Goal: Communication & Community: Answer question/provide support

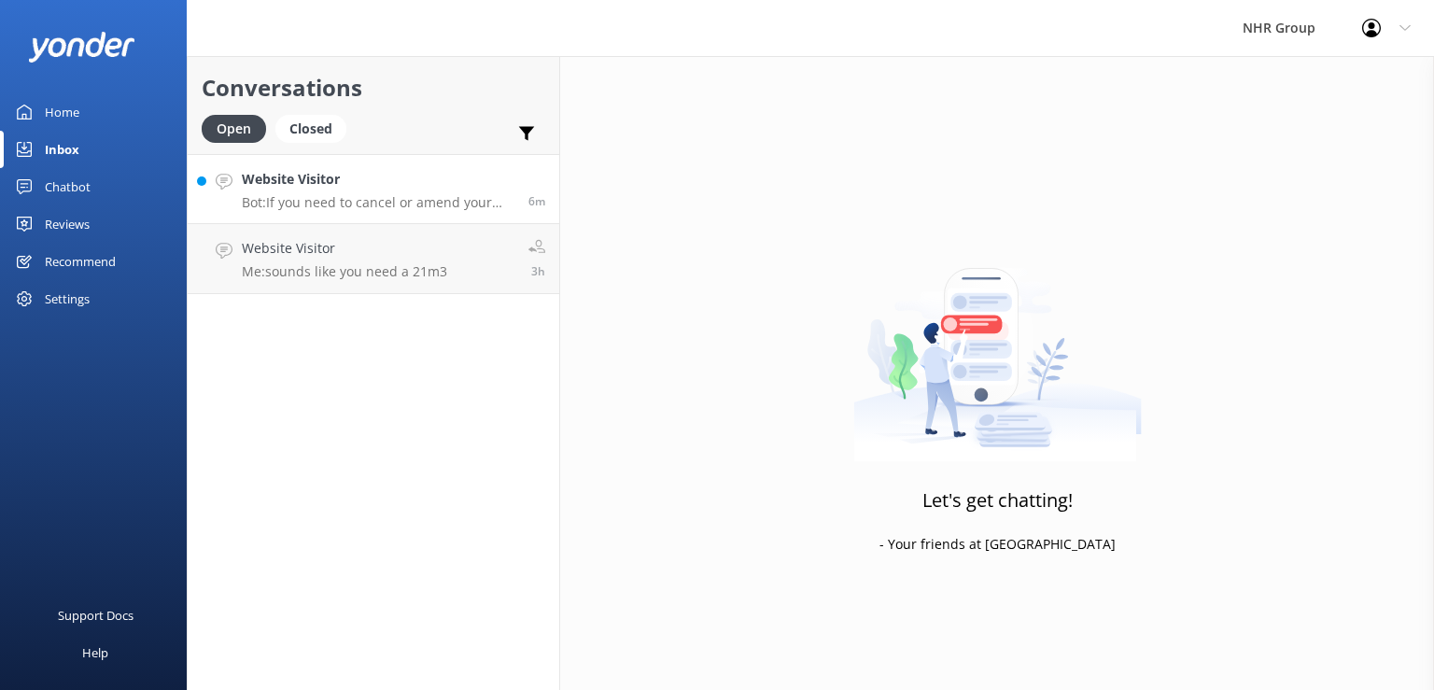
click at [455, 188] on h4 "Website Visitor" at bounding box center [378, 179] width 273 height 21
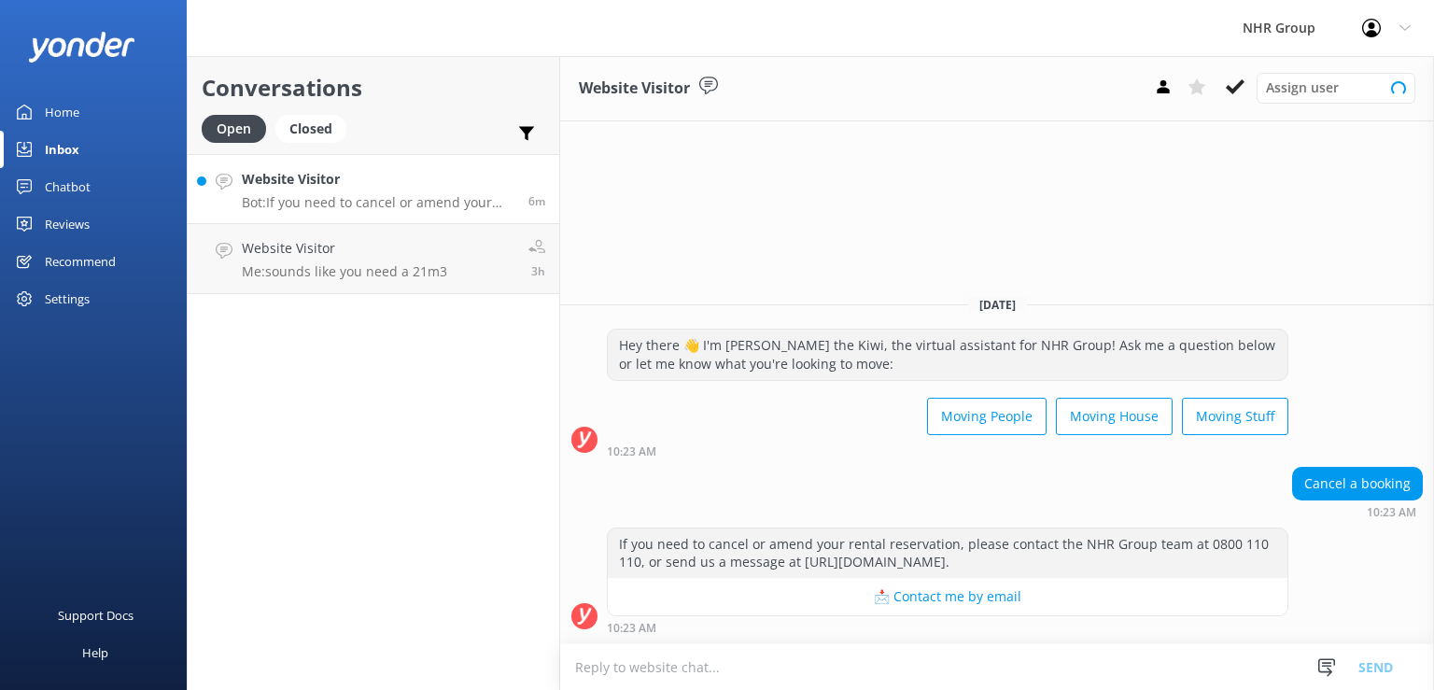
click at [455, 188] on h4 "Website Visitor" at bounding box center [378, 179] width 273 height 21
type textarea "hi what is your reservation number"
click at [1383, 673] on button "Send" at bounding box center [1376, 666] width 70 height 47
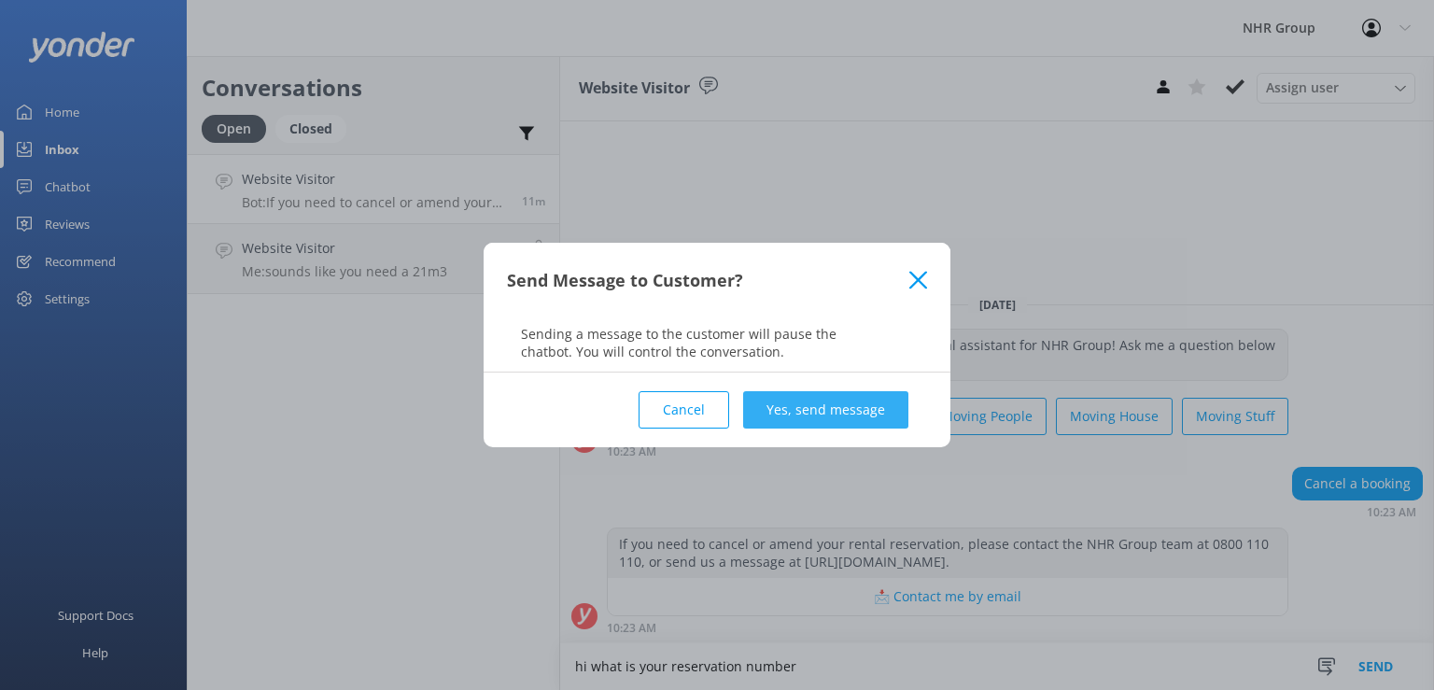
click at [848, 413] on button "Yes, send message" at bounding box center [825, 409] width 165 height 37
